Goal: Find contact information: Find contact information

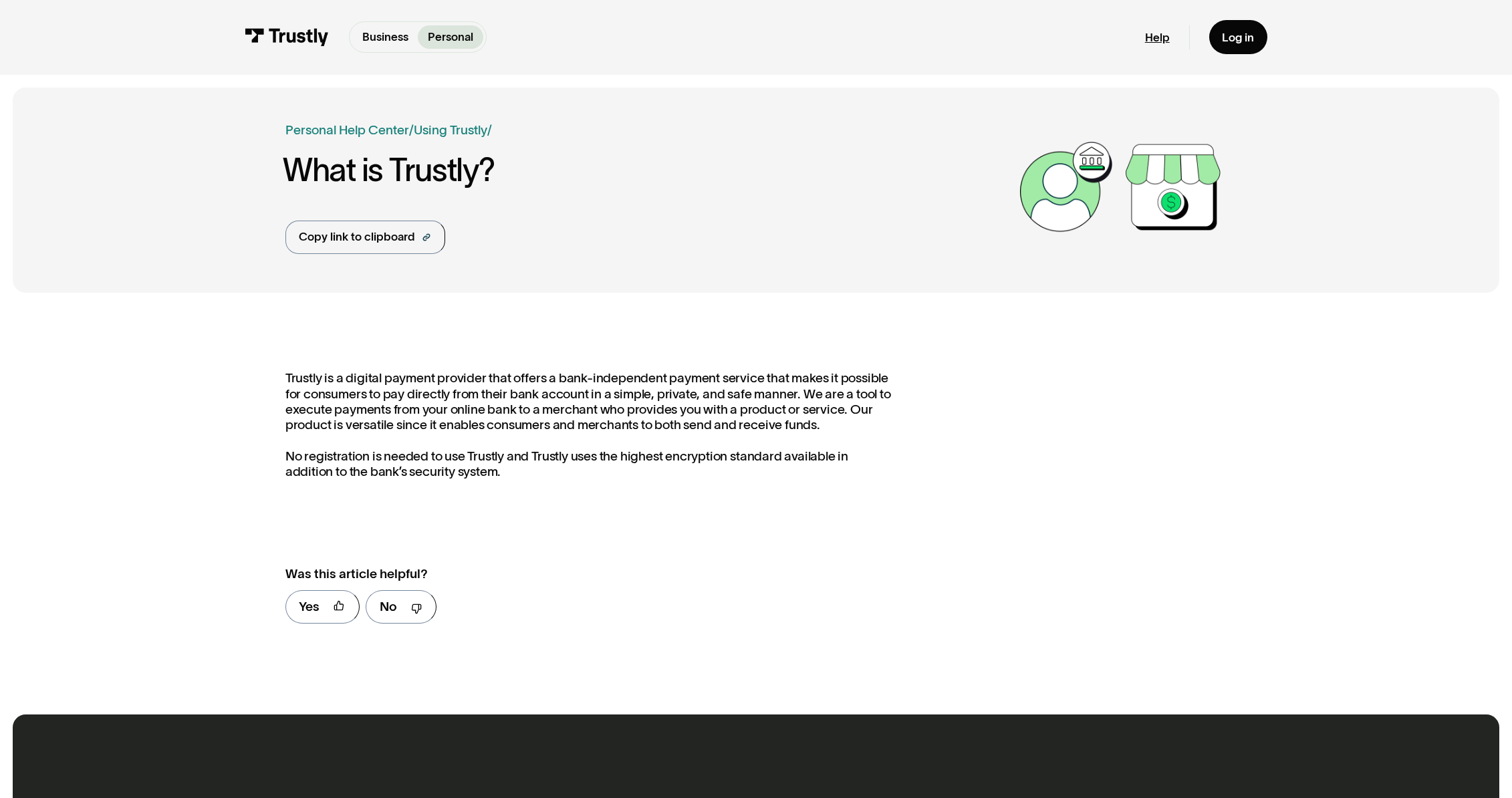
click at [1161, 41] on link "Help" at bounding box center [1157, 38] width 24 height 15
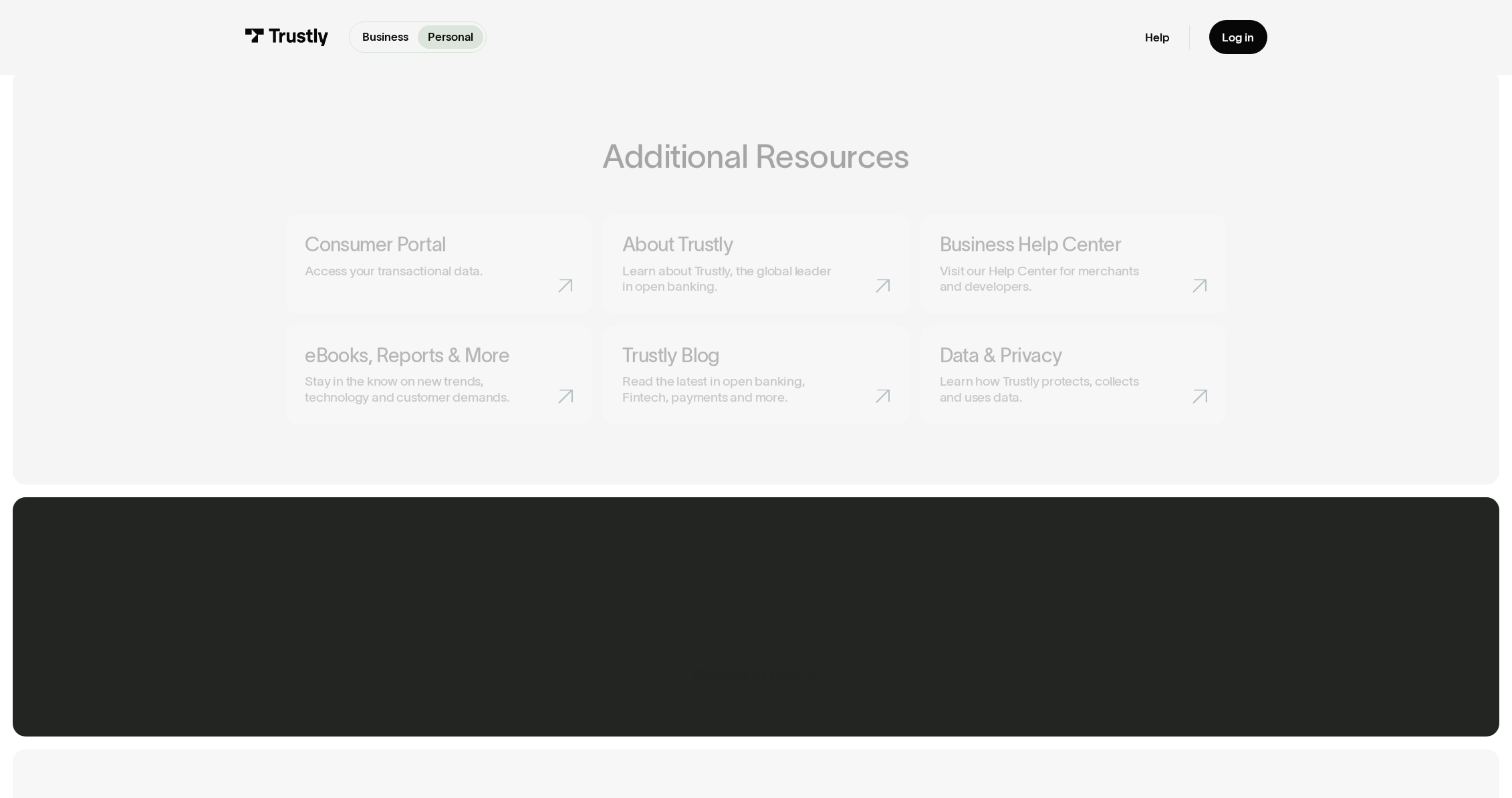
scroll to position [730, 0]
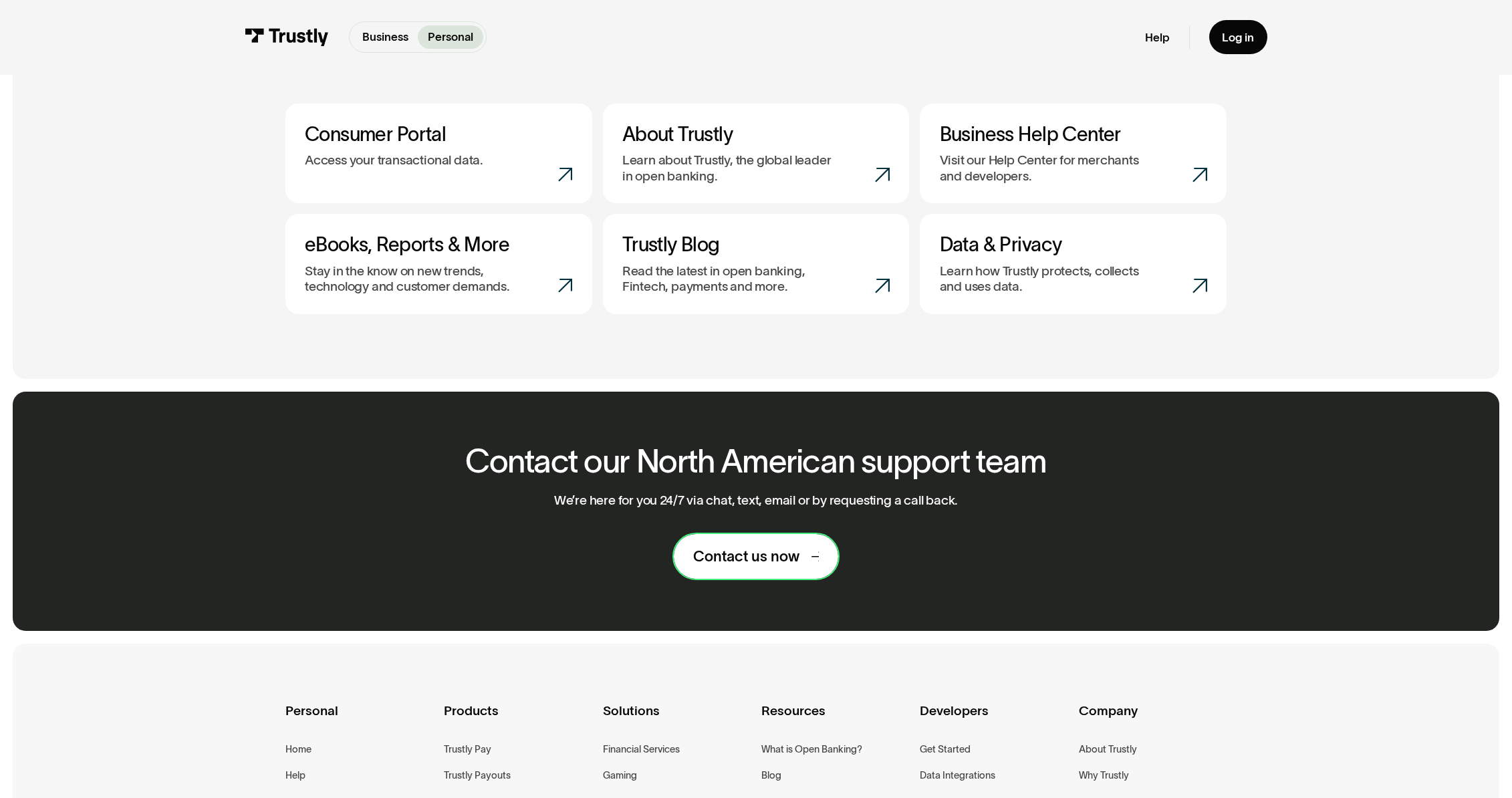
click at [716, 564] on div "Contact us now" at bounding box center [746, 556] width 107 height 18
